Goal: Information Seeking & Learning: Learn about a topic

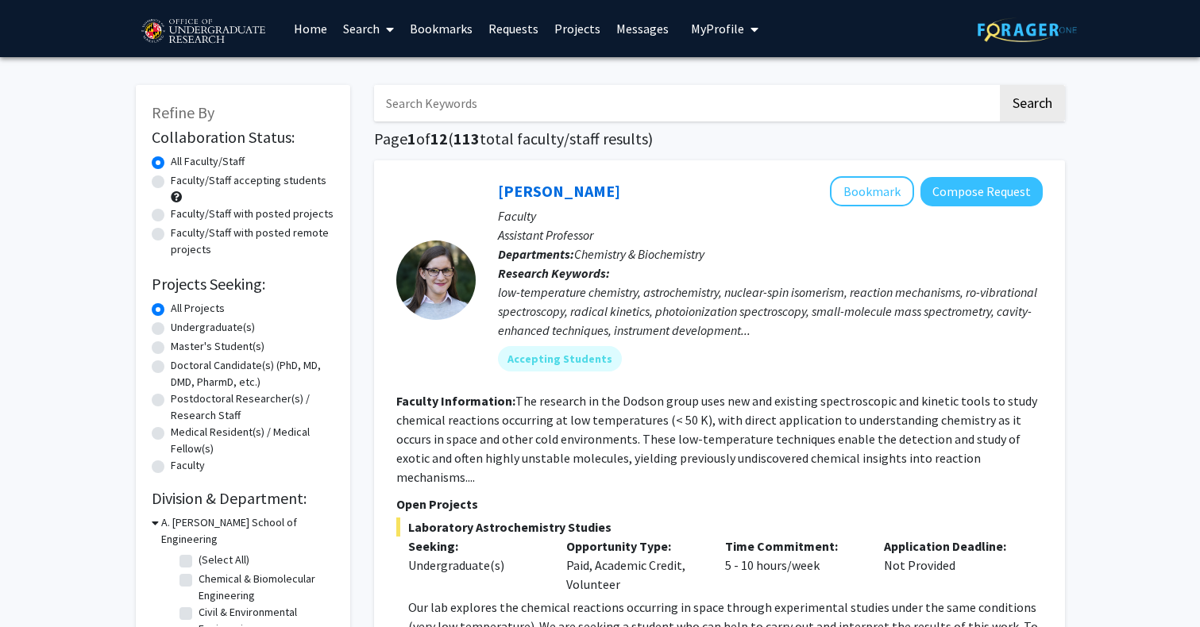
click at [187, 179] on label "Faculty/Staff accepting students" at bounding box center [249, 180] width 156 height 17
click at [181, 179] on input "Faculty/Staff accepting students" at bounding box center [176, 177] width 10 height 10
radio input "true"
click at [199, 325] on label "Undergraduate(s)" at bounding box center [213, 327] width 84 height 17
click at [181, 325] on input "Undergraduate(s)" at bounding box center [176, 324] width 10 height 10
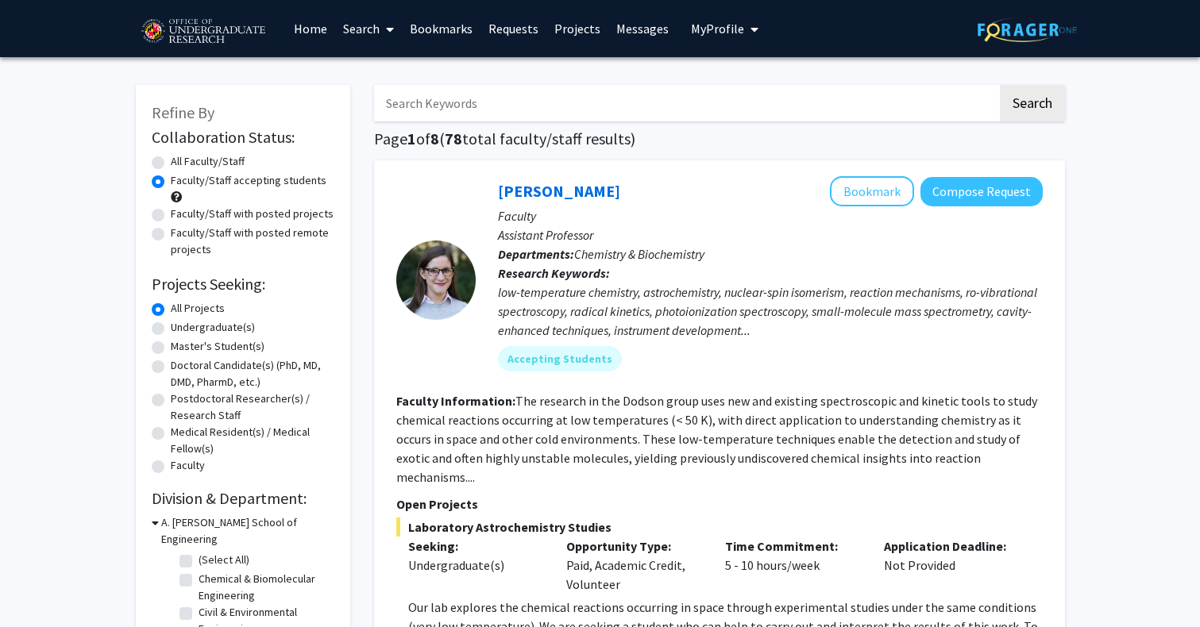
radio input "true"
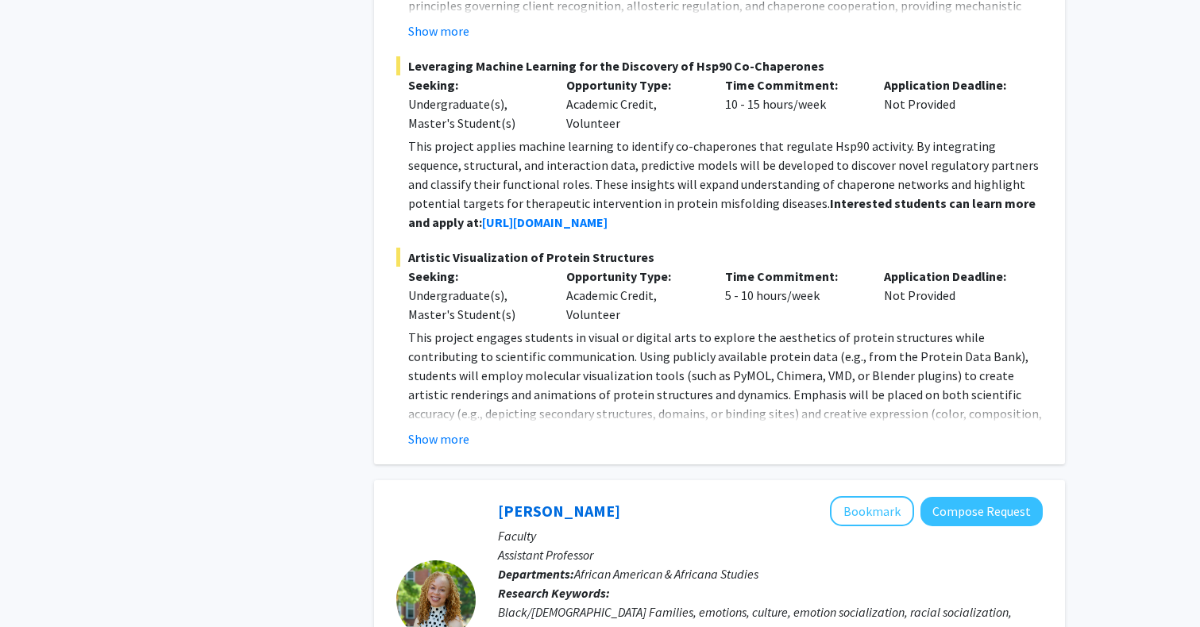
scroll to position [1485, 0]
click at [448, 430] on button "Show more" at bounding box center [438, 439] width 61 height 19
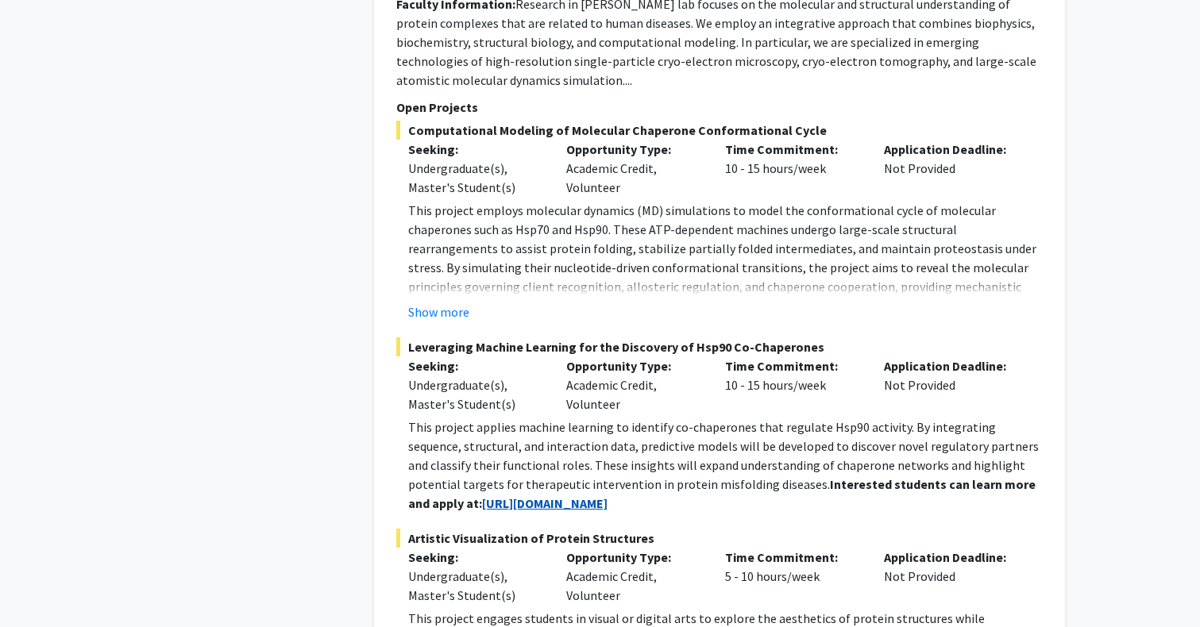
scroll to position [1214, 0]
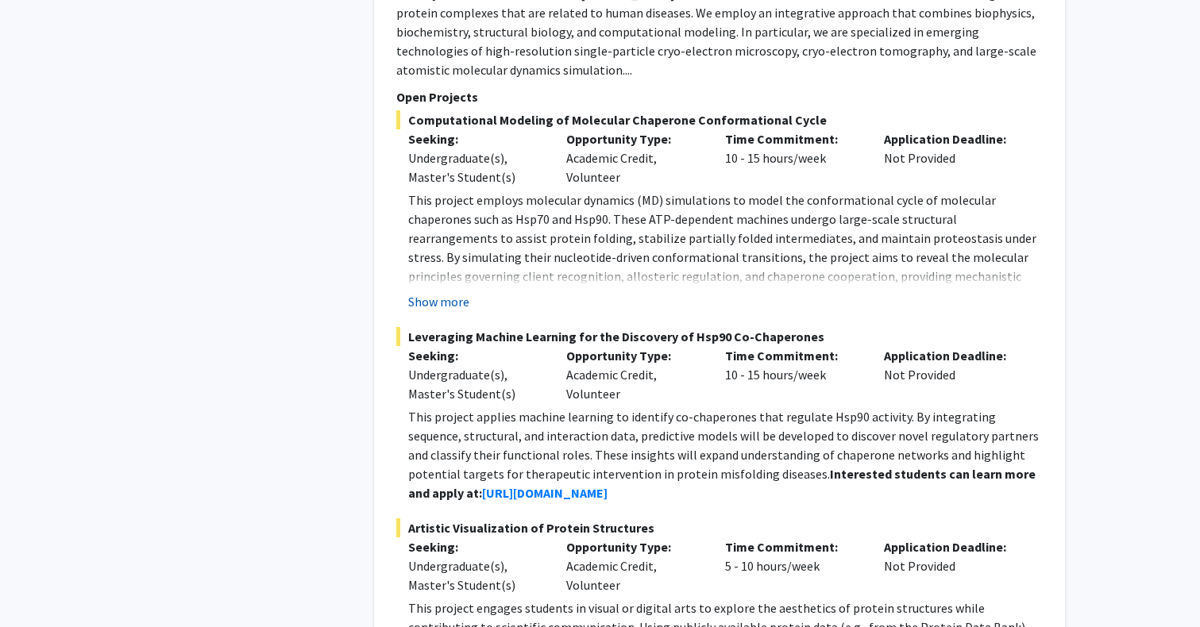
click at [446, 292] on button "Show more" at bounding box center [438, 301] width 61 height 19
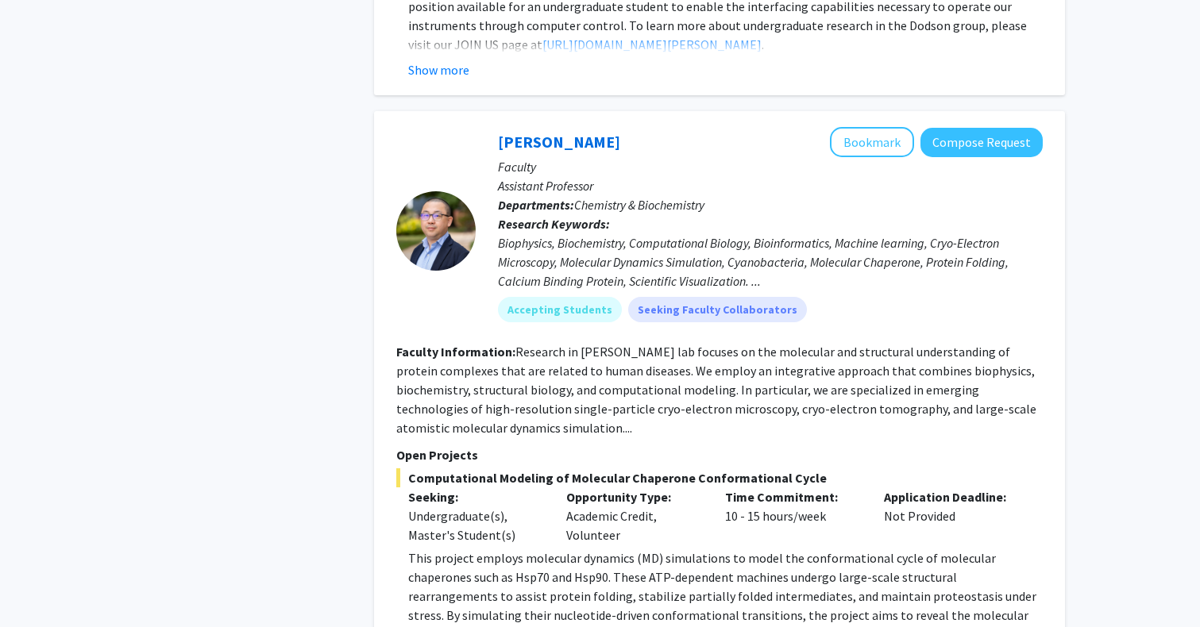
scroll to position [851, 0]
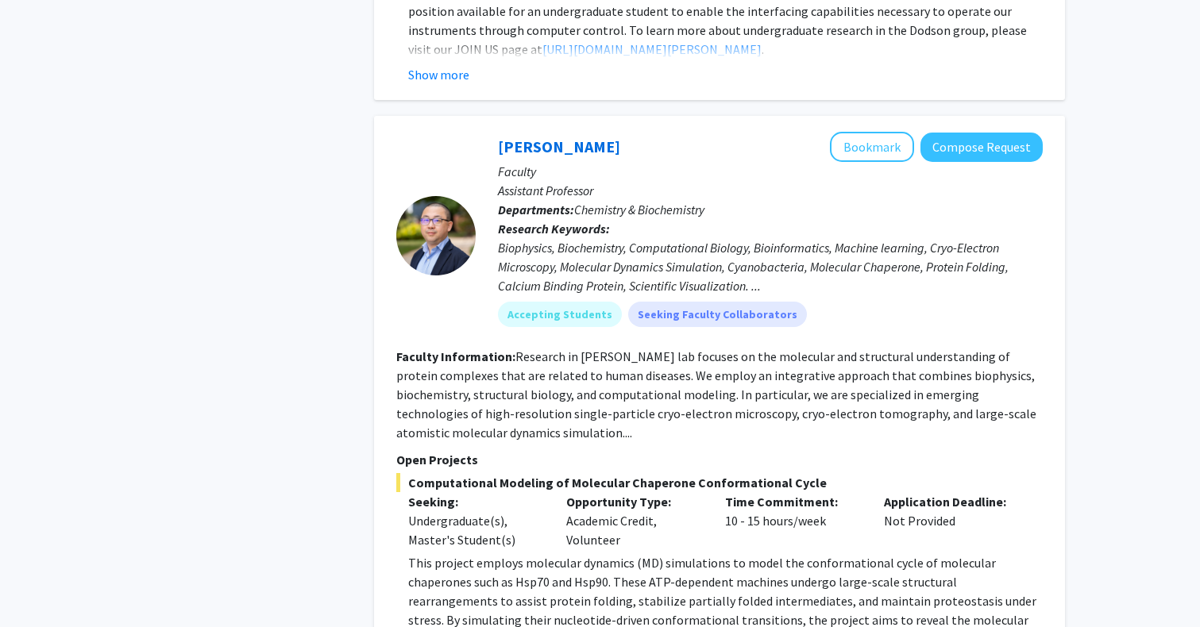
drag, startPoint x: 481, startPoint y: 131, endPoint x: 493, endPoint y: 129, distance: 12.0
click at [493, 132] on div "[PERSON_NAME] Bookmark Compose Request Faculty Assistant Professor Departments:…" at bounding box center [759, 235] width 567 height 207
click at [497, 132] on div "[PERSON_NAME] Bookmark Compose Request Faculty Assistant Professor Departments:…" at bounding box center [759, 235] width 567 height 207
copy div "[PERSON_NAME]"
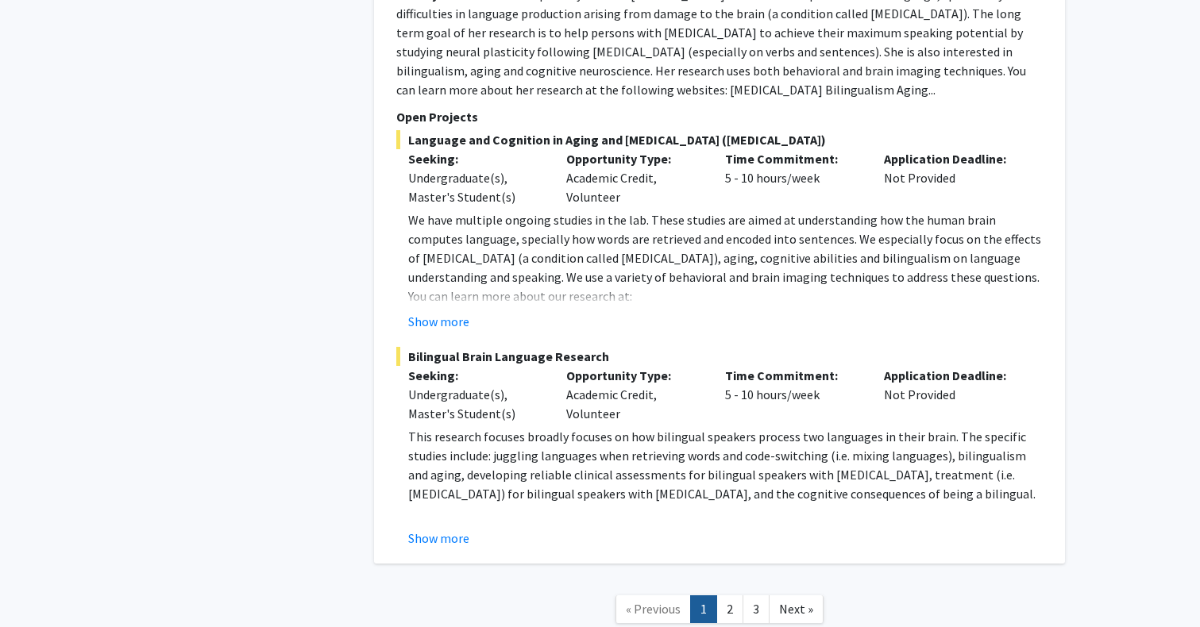
scroll to position [7629, 0]
click at [726, 596] on link "2" at bounding box center [729, 610] width 27 height 28
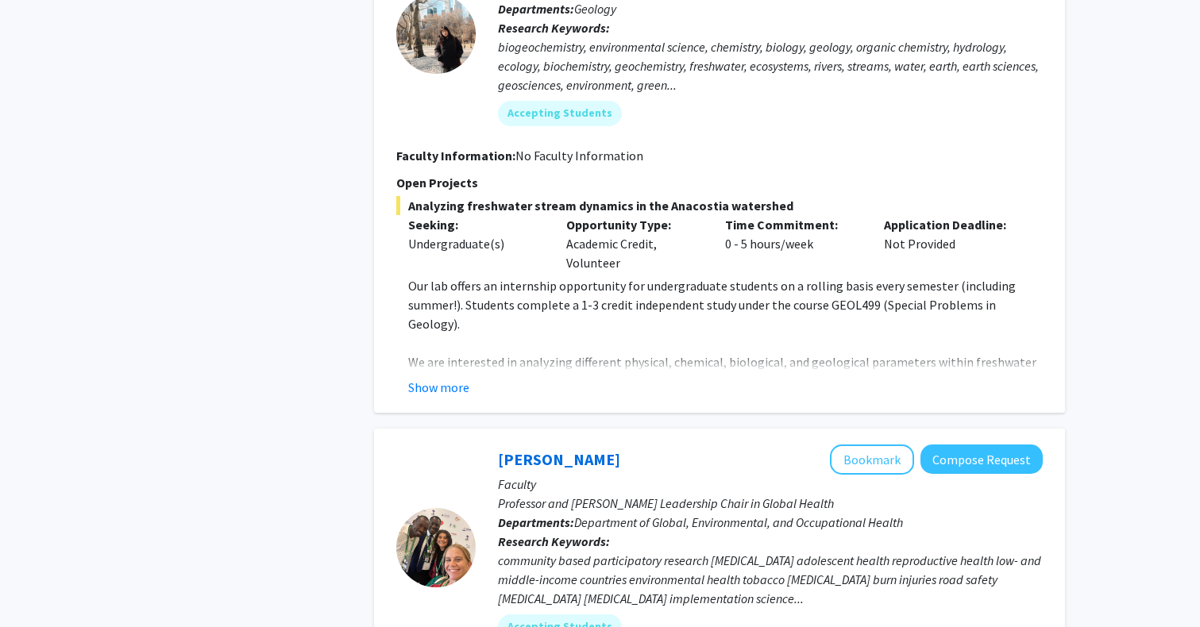
scroll to position [2268, 0]
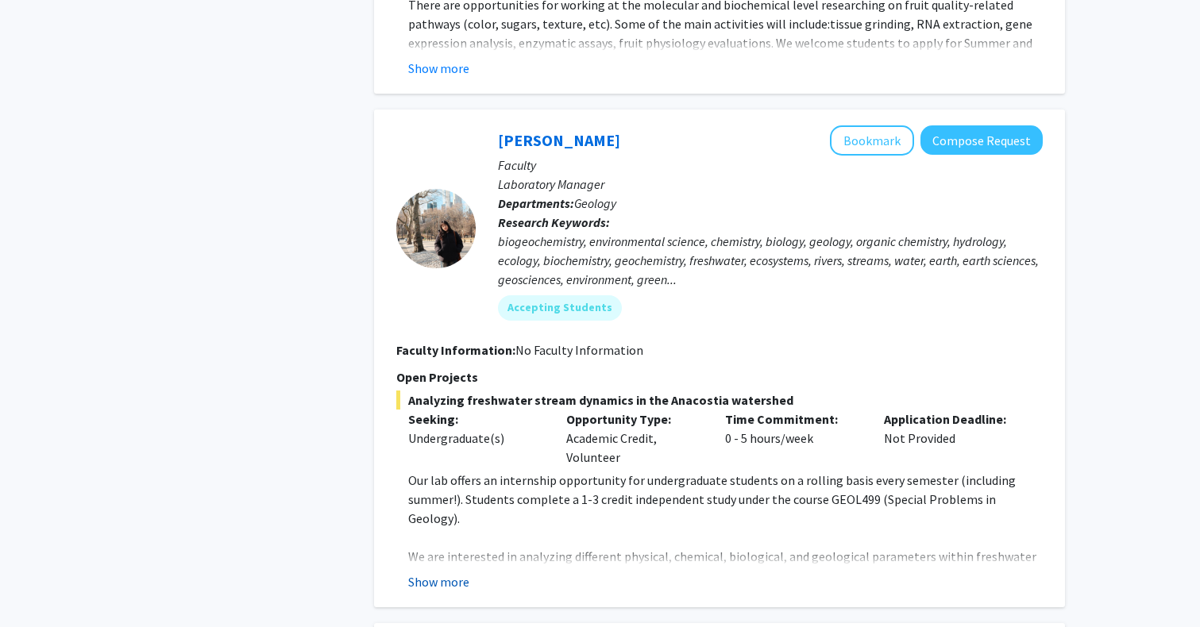
click at [431, 572] on button "Show more" at bounding box center [438, 581] width 61 height 19
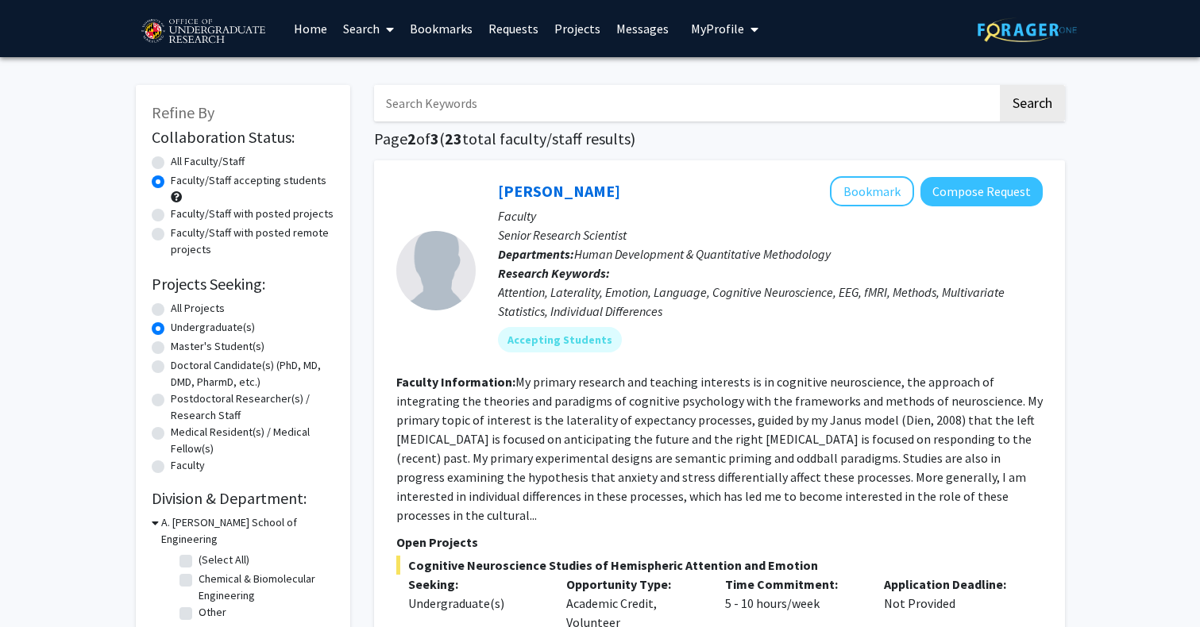
scroll to position [0, 0]
click at [202, 310] on label "All Projects" at bounding box center [198, 308] width 54 height 17
click at [181, 310] on input "All Projects" at bounding box center [176, 305] width 10 height 10
radio input "true"
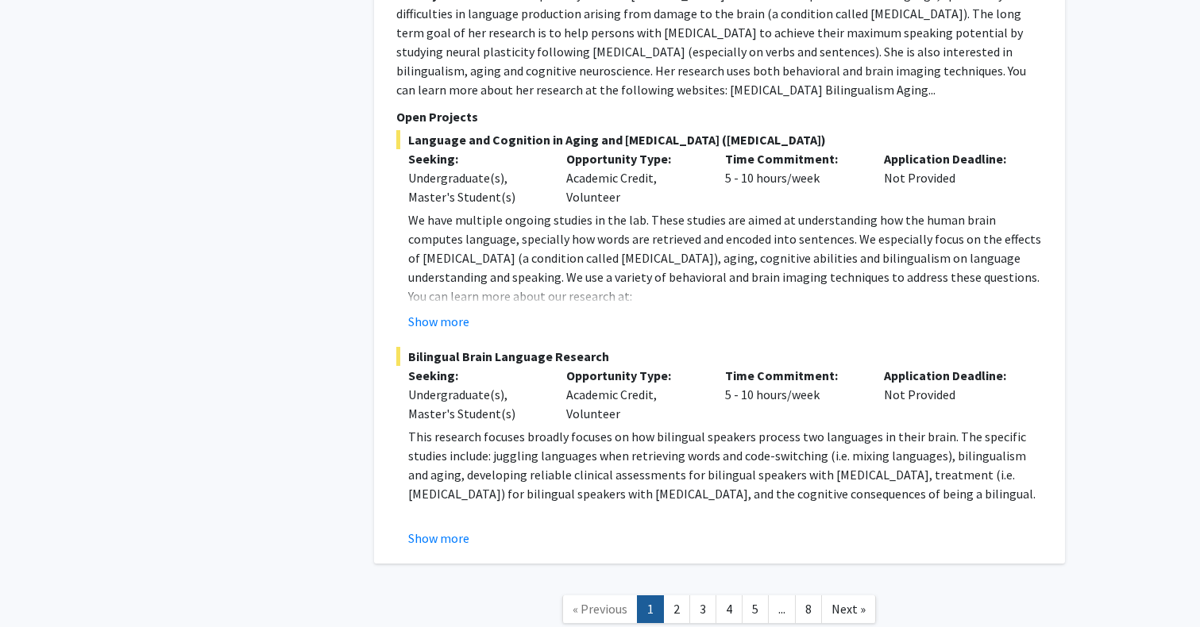
scroll to position [7534, 0]
click at [669, 596] on link "2" at bounding box center [676, 610] width 27 height 28
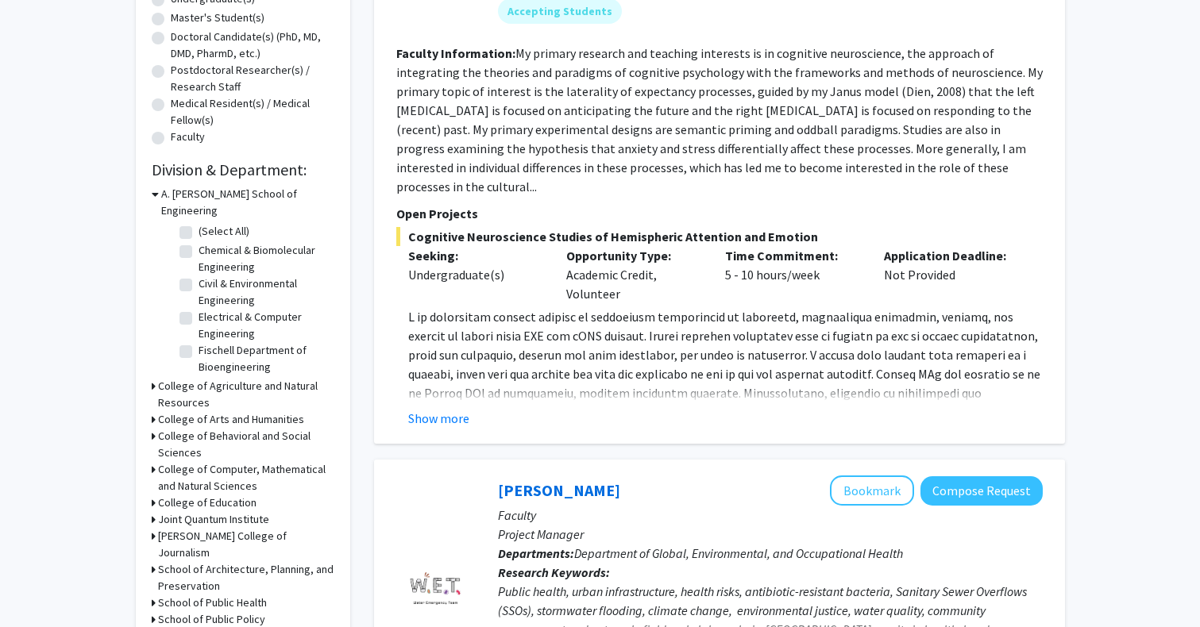
scroll to position [554, 0]
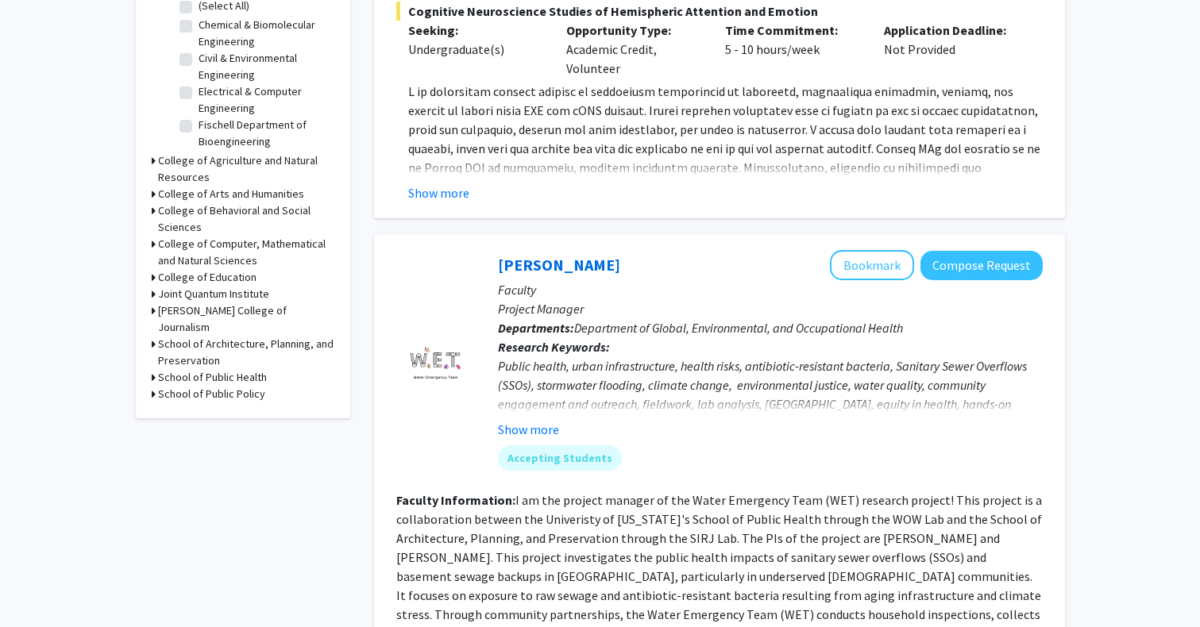
click at [183, 236] on h3 "College of Computer, Mathematical and Natural Sciences" at bounding box center [246, 252] width 176 height 33
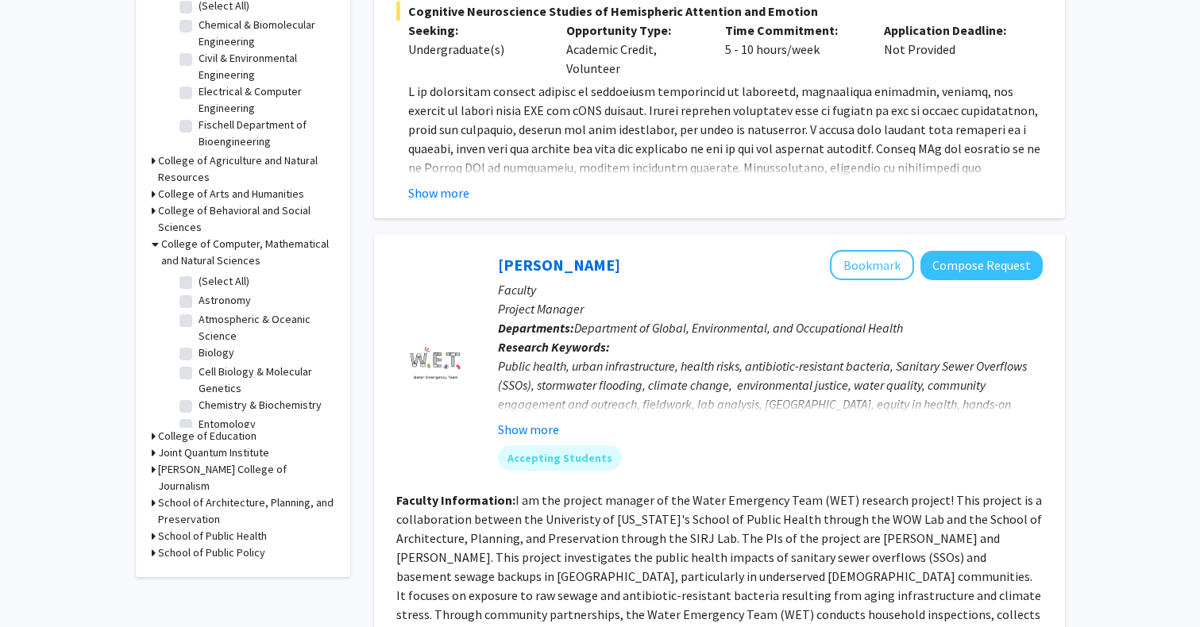
click at [209, 345] on label "Biology" at bounding box center [216, 353] width 36 height 17
click at [209, 345] on input "Biology" at bounding box center [203, 350] width 10 height 10
checkbox input "true"
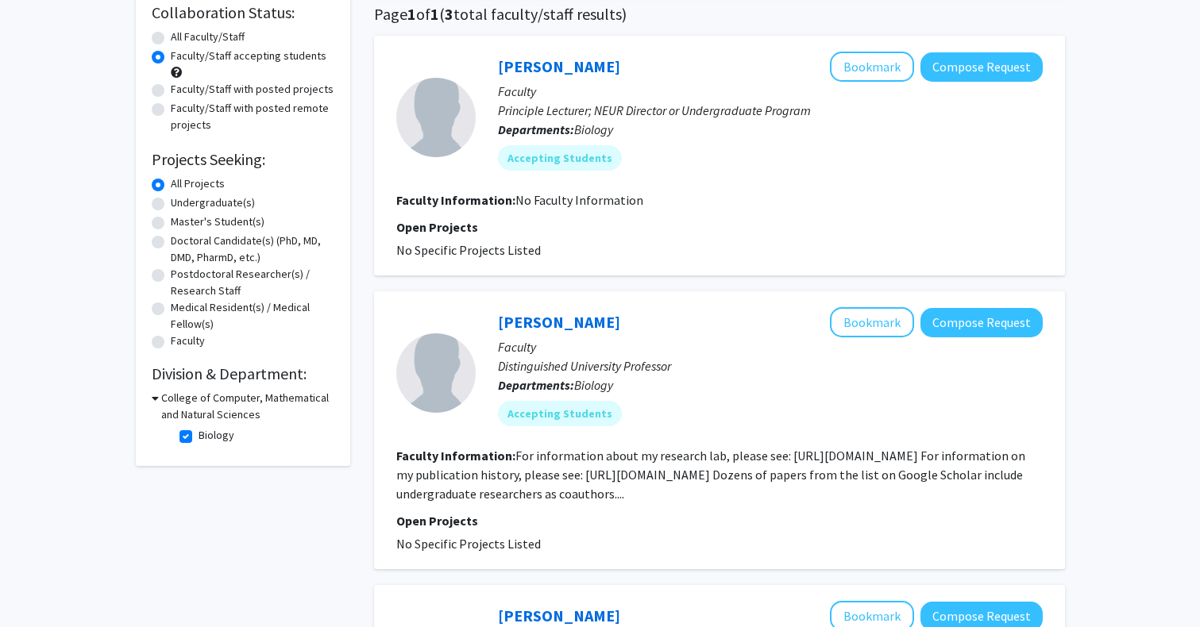
scroll to position [109, 0]
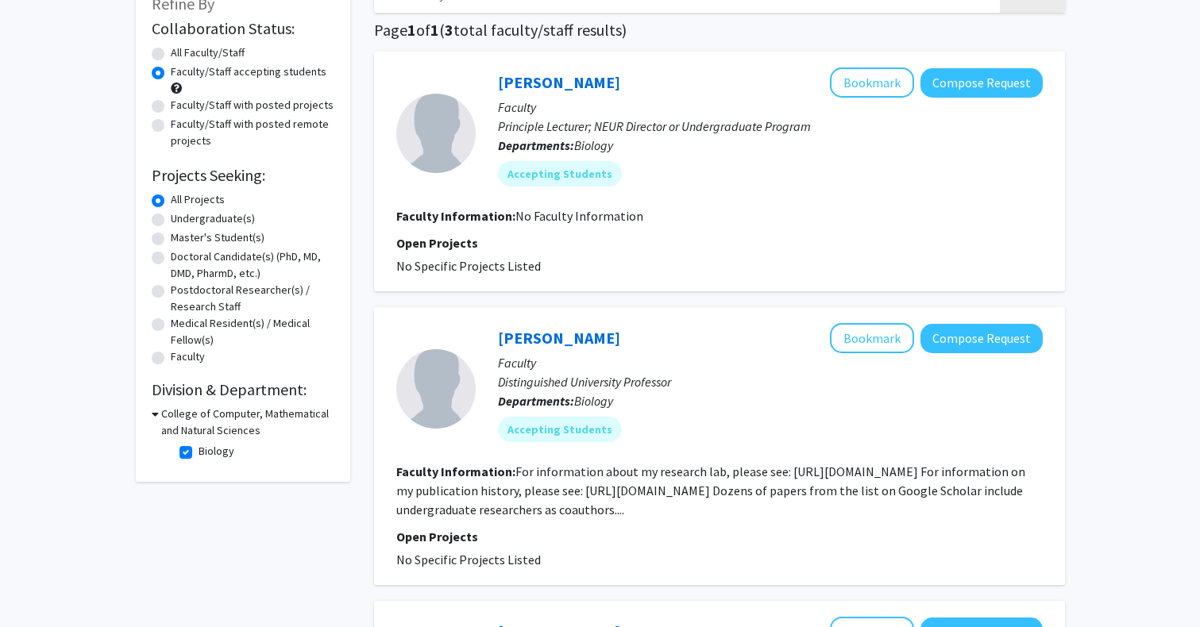
click at [153, 418] on icon at bounding box center [155, 414] width 7 height 17
click at [156, 418] on div "College of Computer, Mathematical and Natural Sciences" at bounding box center [243, 422] width 183 height 33
click at [202, 406] on div "Collaboration Status: Collaboration Status All Faculty/Staff Collaboration Stat…" at bounding box center [243, 227] width 183 height 423
click at [156, 414] on div "College of Computer, Mathematical and Natural Sciences" at bounding box center [243, 422] width 183 height 33
click at [152, 419] on icon at bounding box center [154, 414] width 4 height 17
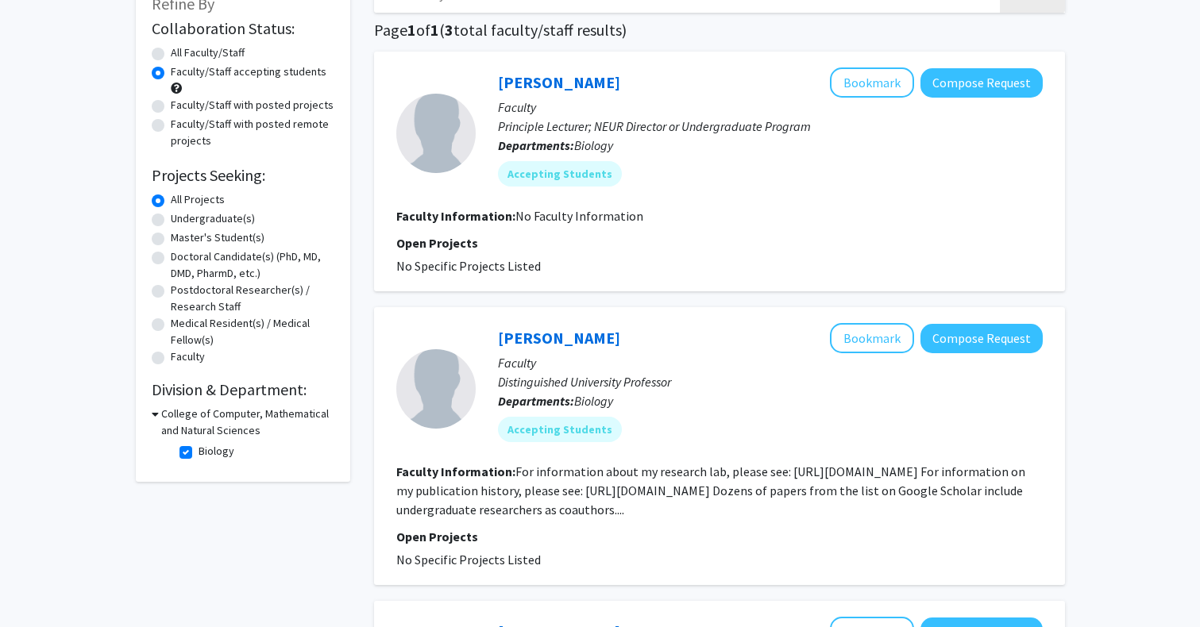
click at [198, 453] on label "Biology" at bounding box center [216, 451] width 36 height 17
click at [198, 453] on input "Biology" at bounding box center [203, 448] width 10 height 10
checkbox input "false"
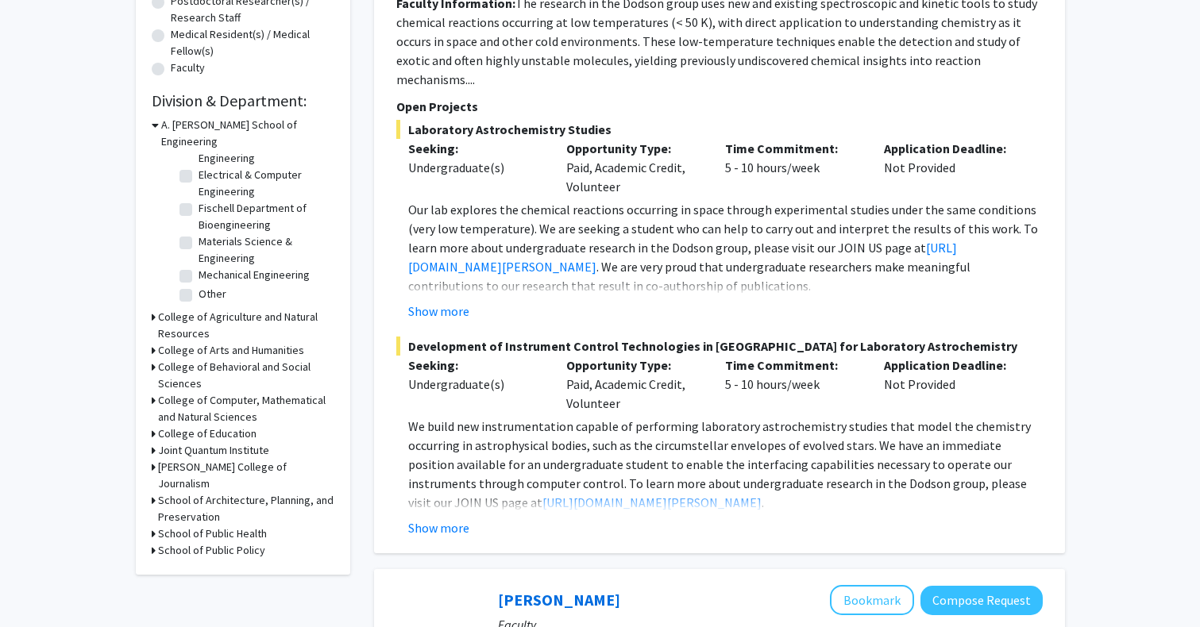
scroll to position [512, 0]
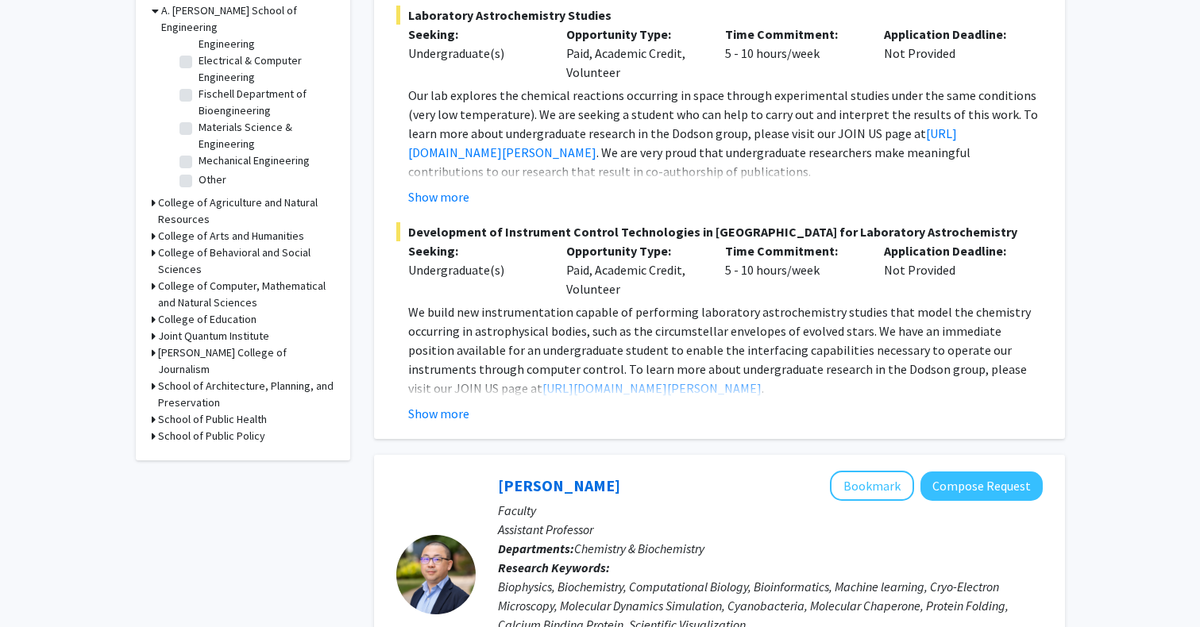
click at [237, 278] on h3 "College of Computer, Mathematical and Natural Sciences" at bounding box center [246, 294] width 176 height 33
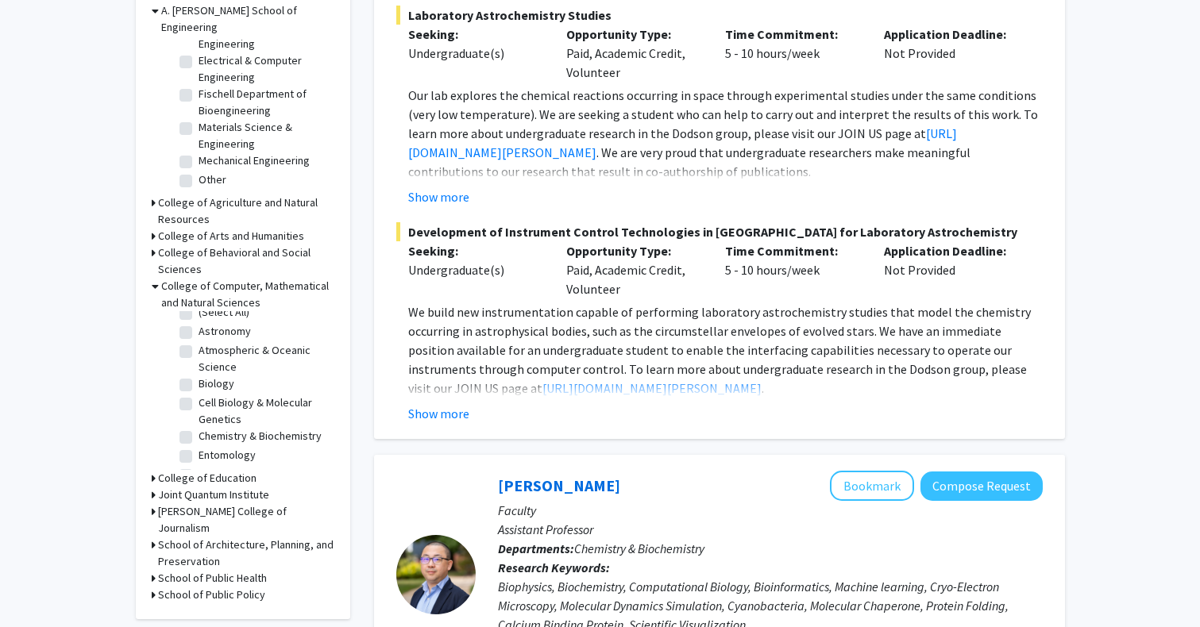
scroll to position [13, 0]
click at [210, 393] on label "Cell Biology & Molecular Genetics" at bounding box center [264, 409] width 132 height 33
click at [209, 393] on input "Cell Biology & Molecular Genetics" at bounding box center [203, 398] width 10 height 10
checkbox input "true"
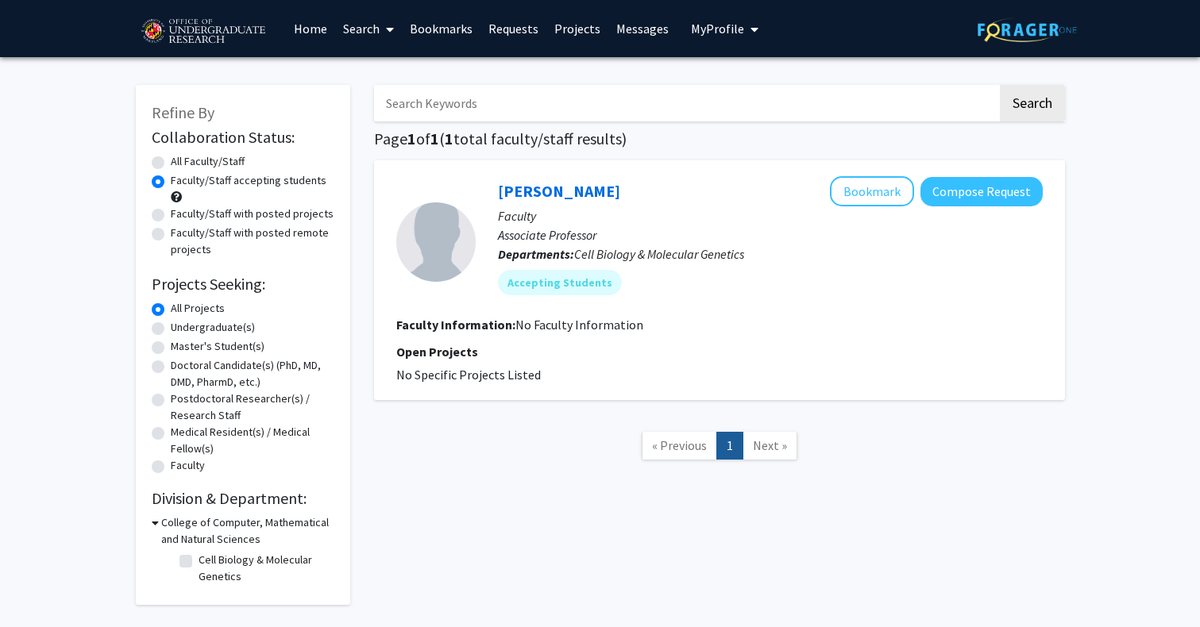
checkbox input "false"
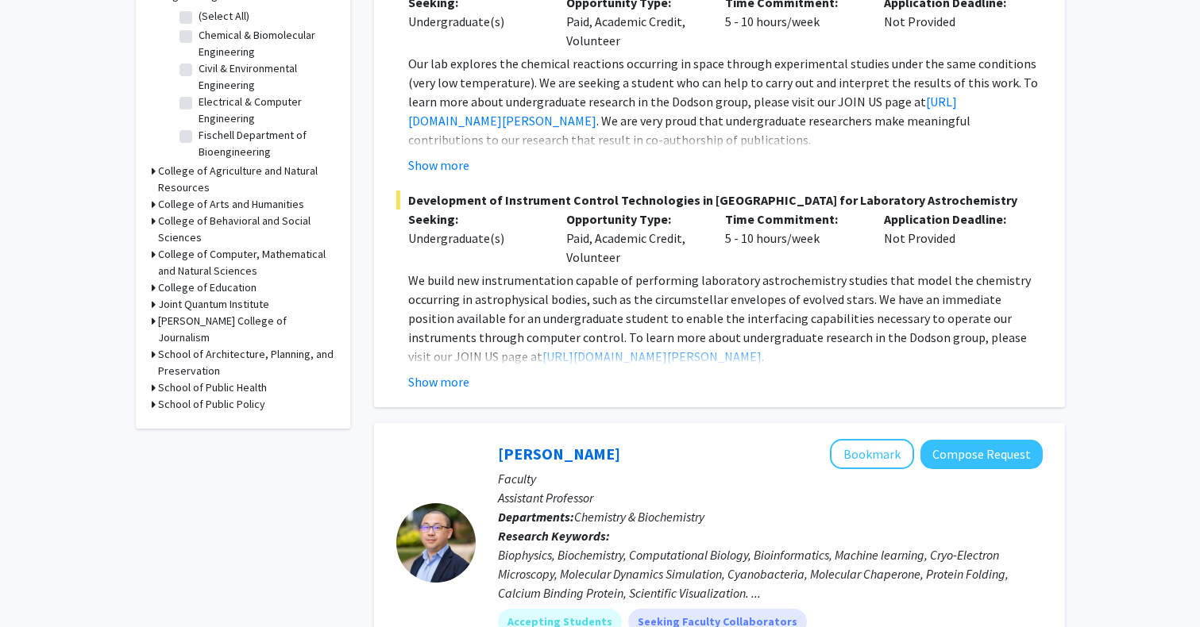
scroll to position [543, 0]
click at [185, 249] on h3 "College of Computer, Mathematical and Natural Sciences" at bounding box center [246, 263] width 176 height 33
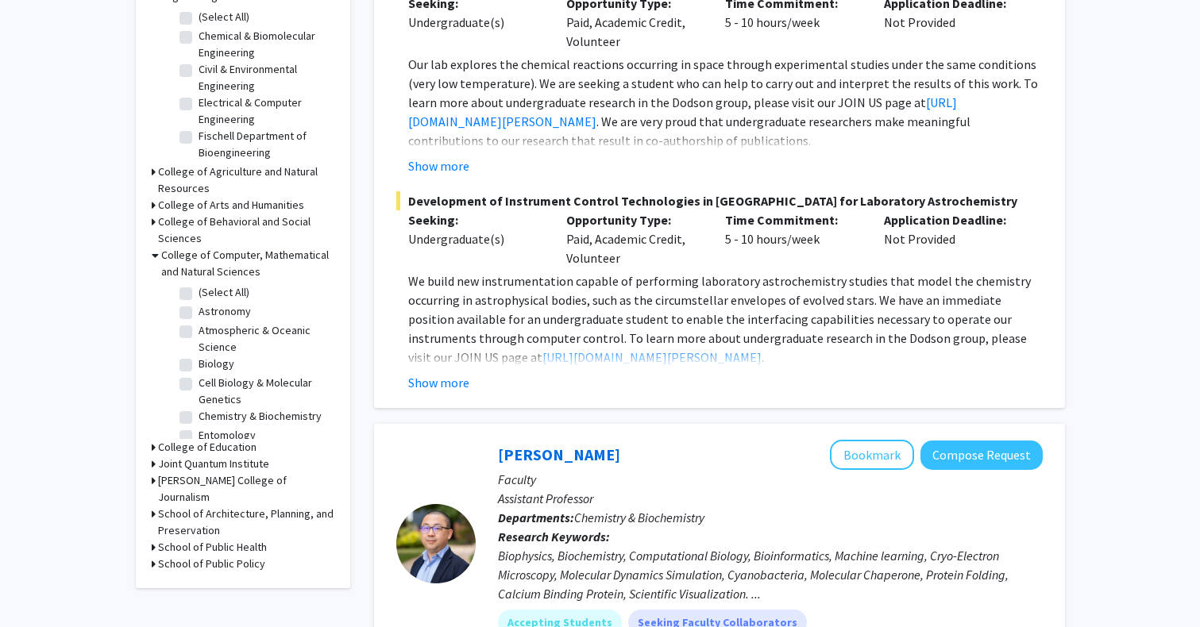
click at [232, 408] on label "Chemistry & Biochemistry" at bounding box center [259, 416] width 123 height 17
click at [209, 408] on input "Chemistry & Biochemistry" at bounding box center [203, 413] width 10 height 10
checkbox input "true"
